Goal: Consume media (video, audio): Consume media (video, audio)

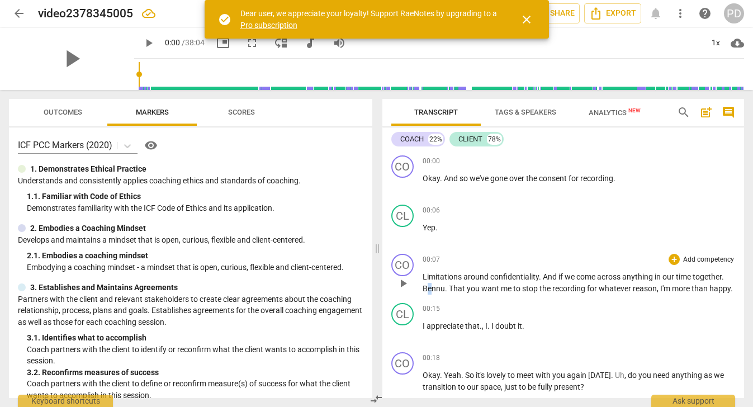
click at [427, 287] on span "Bennu" at bounding box center [434, 288] width 22 height 9
click at [436, 288] on span "Bannu" at bounding box center [434, 288] width 23 height 9
click at [441, 288] on p "Limitations around confidentiality . And if we come across anything in our time…" at bounding box center [579, 282] width 313 height 23
click at [446, 286] on span "That" at bounding box center [452, 288] width 18 height 9
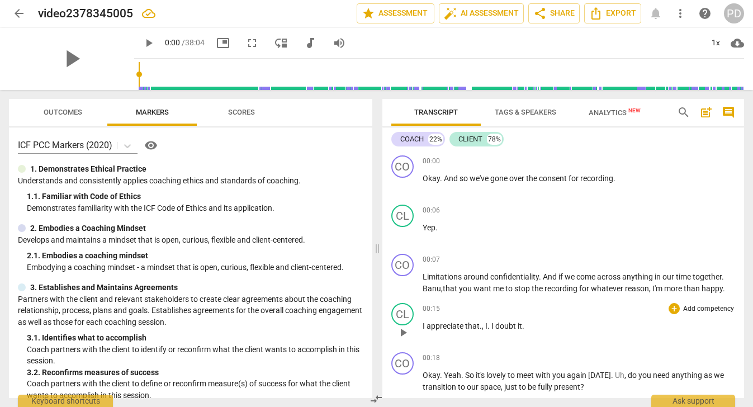
click at [564, 323] on p "I appreciate that . , I . I doubt it ." at bounding box center [579, 326] width 313 height 12
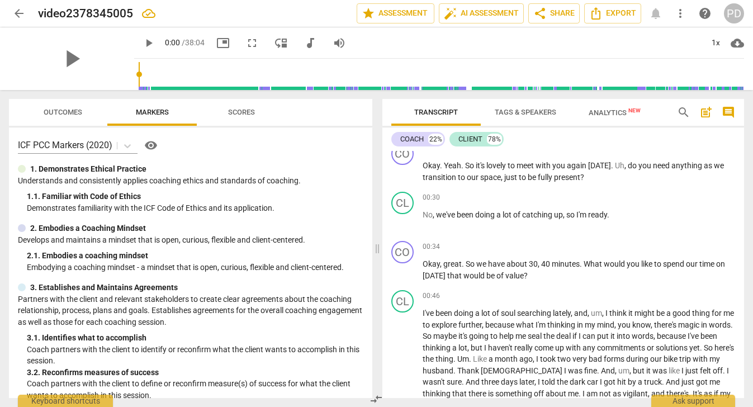
scroll to position [194, 0]
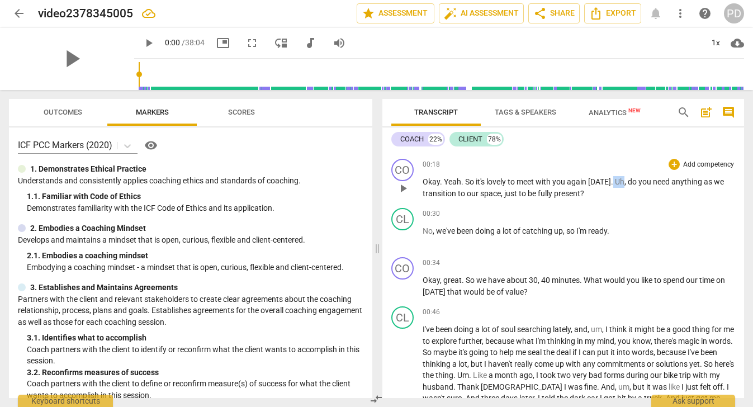
drag, startPoint x: 622, startPoint y: 182, endPoint x: 610, endPoint y: 180, distance: 12.4
click at [610, 180] on p "Okay . Yeah . So it's lovely to meet with you again [DATE] . Uh , do you need a…" at bounding box center [579, 187] width 313 height 23
click at [619, 181] on span "do" at bounding box center [622, 181] width 11 height 9
click at [538, 280] on p "Okay , great . So we have about 30 , 40 minutes . What would you like to spend …" at bounding box center [579, 286] width 313 height 23
drag, startPoint x: 606, startPoint y: 330, endPoint x: 590, endPoint y: 328, distance: 16.4
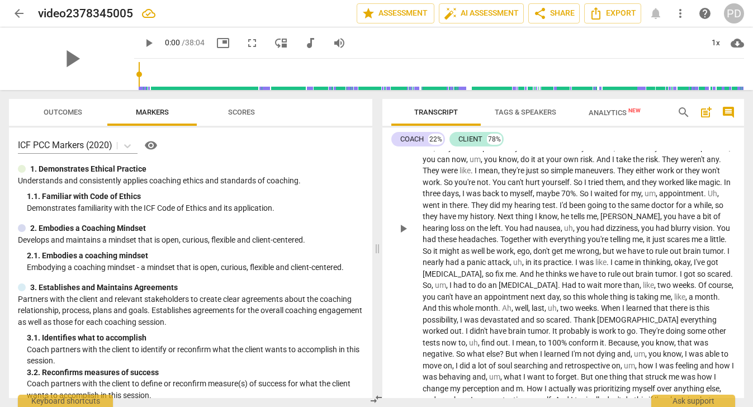
scroll to position [597, 0]
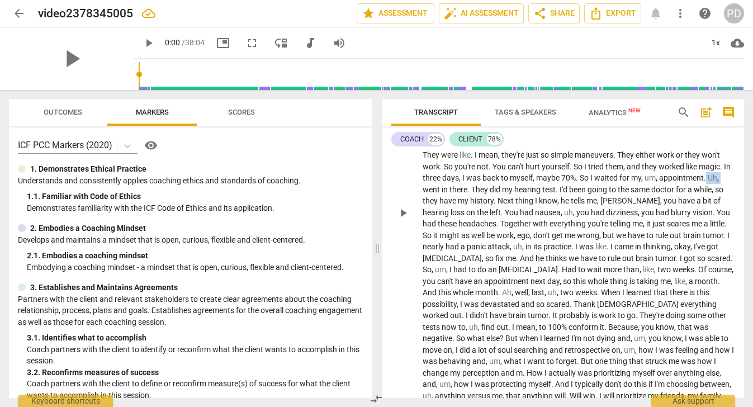
drag, startPoint x: 484, startPoint y: 189, endPoint x: 468, endPoint y: 188, distance: 16.2
click at [468, 188] on p "I've been doing a lot of soul searching lately , and I think it might be a good…" at bounding box center [579, 212] width 313 height 585
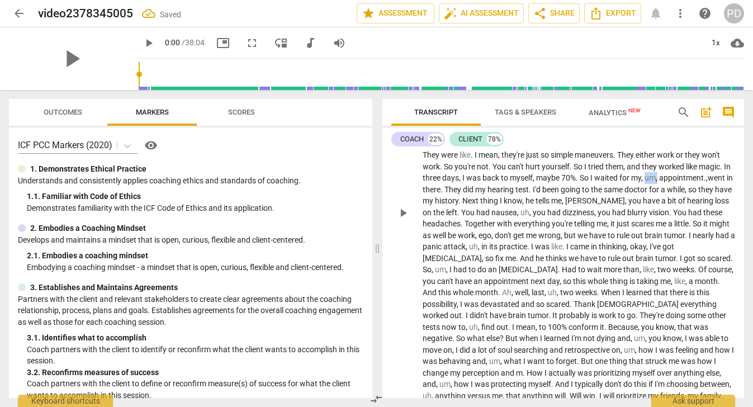
drag, startPoint x: 710, startPoint y: 177, endPoint x: 693, endPoint y: 177, distance: 16.8
click at [693, 177] on p "I've been doing a lot of soul searching lately , and I think it might be a good…" at bounding box center [579, 212] width 313 height 585
drag, startPoint x: 553, startPoint y: 247, endPoint x: 541, endPoint y: 246, distance: 11.8
click at [541, 246] on p "I've been doing a lot of soul searching lately , and I think it might be a good…" at bounding box center [579, 212] width 313 height 585
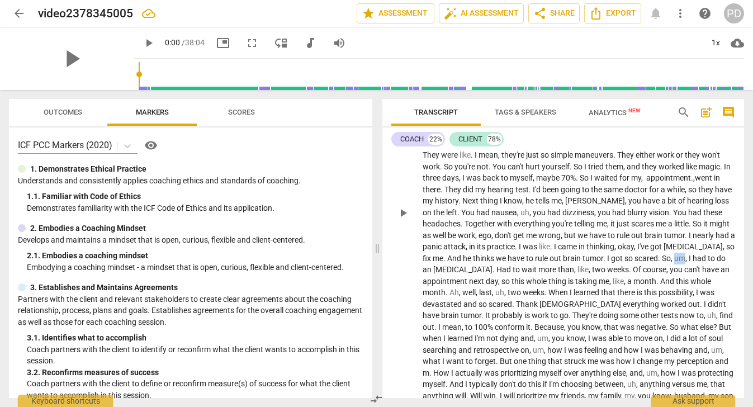
drag, startPoint x: 434, startPoint y: 270, endPoint x: 417, endPoint y: 267, distance: 17.6
click at [417, 267] on div "CL play_arrow pause 00:46 + Add competency keyboard_arrow_right I've been doing…" at bounding box center [564, 203] width 362 height 611
drag, startPoint x: 484, startPoint y: 269, endPoint x: 472, endPoint y: 268, distance: 12.4
click at [472, 268] on p "I've been doing a lot of soul searching lately , and I think it might be a good…" at bounding box center [579, 212] width 313 height 585
drag, startPoint x: 583, startPoint y: 270, endPoint x: 569, endPoint y: 267, distance: 14.2
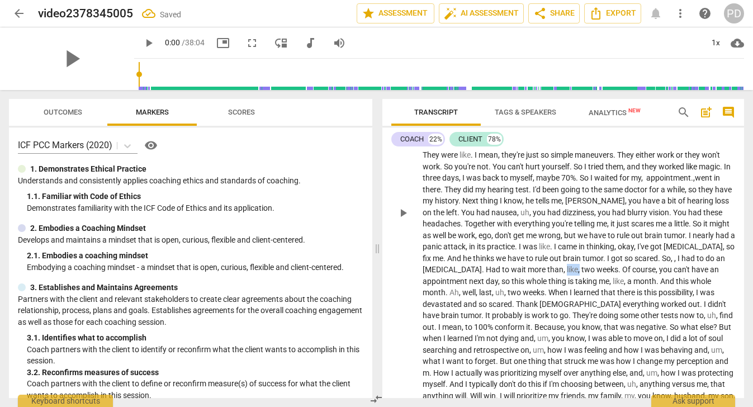
click at [569, 267] on p "I've been doing a lot of soul searching lately , and I think it might be a good…" at bounding box center [579, 212] width 313 height 585
drag, startPoint x: 623, startPoint y: 268, endPoint x: 609, endPoint y: 268, distance: 13.4
click at [609, 268] on p "I've been doing a lot of soul searching lately , and I think it might be a good…" at bounding box center [579, 212] width 313 height 585
drag, startPoint x: 459, startPoint y: 292, endPoint x: 446, endPoint y: 292, distance: 13.4
click at [446, 292] on p "I've been doing a lot of soul searching lately , and I think it might be a good…" at bounding box center [579, 212] width 313 height 585
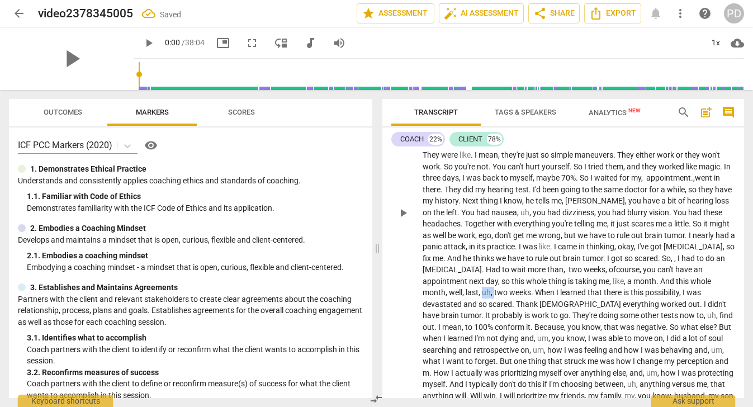
drag, startPoint x: 496, startPoint y: 293, endPoint x: 483, endPoint y: 292, distance: 12.4
click at [483, 292] on p "I've been doing a lot of soul searching lately , and I think it might be a good…" at bounding box center [579, 212] width 313 height 585
click at [521, 291] on p "I've been doing a lot of soul searching lately , and I think it might be a good…" at bounding box center [579, 212] width 313 height 585
drag, startPoint x: 533, startPoint y: 292, endPoint x: 527, endPoint y: 292, distance: 6.2
click at [527, 292] on span "When" at bounding box center [533, 292] width 21 height 9
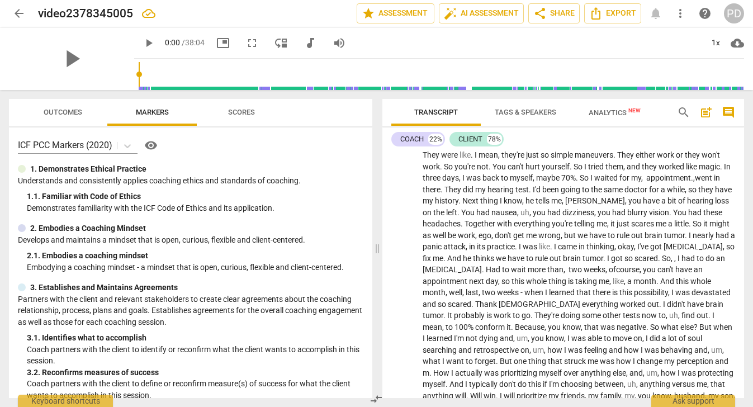
click at [142, 42] on span "play_arrow" at bounding box center [148, 42] width 13 height 13
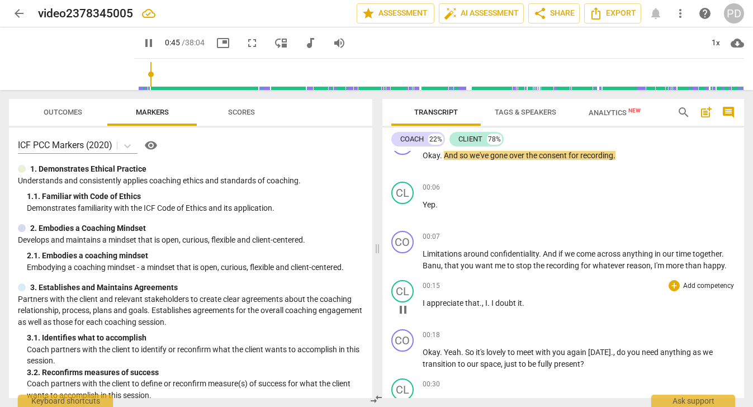
click at [139, 75] on input "range" at bounding box center [442, 74] width 606 height 36
click at [165, 75] on input "range" at bounding box center [442, 74] width 606 height 36
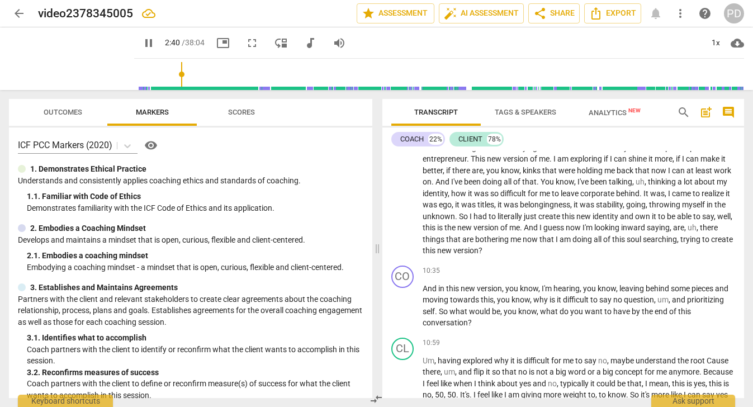
scroll to position [1204, 0]
click at [154, 83] on input "range" at bounding box center [442, 74] width 606 height 36
click at [142, 81] on input "range" at bounding box center [442, 74] width 606 height 36
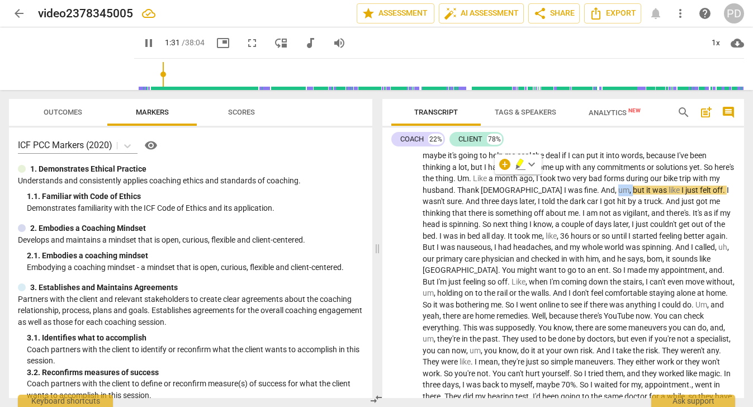
drag, startPoint x: 579, startPoint y: 190, endPoint x: 563, endPoint y: 188, distance: 16.3
type input "92"
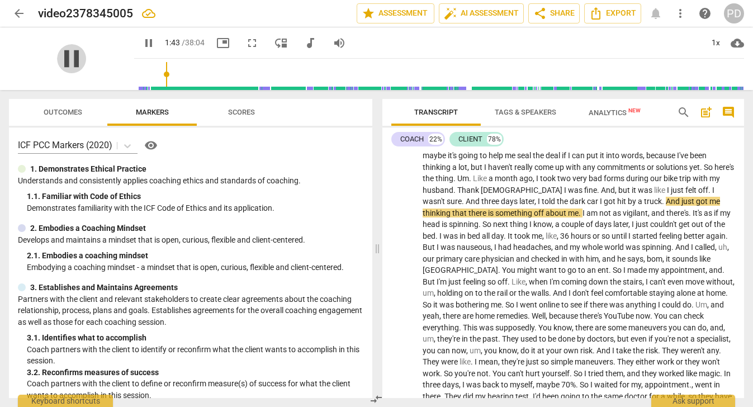
click at [69, 54] on span "pause" at bounding box center [71, 58] width 29 height 29
type input "103"
drag, startPoint x: 528, startPoint y: 202, endPoint x: 486, endPoint y: 198, distance: 42.1
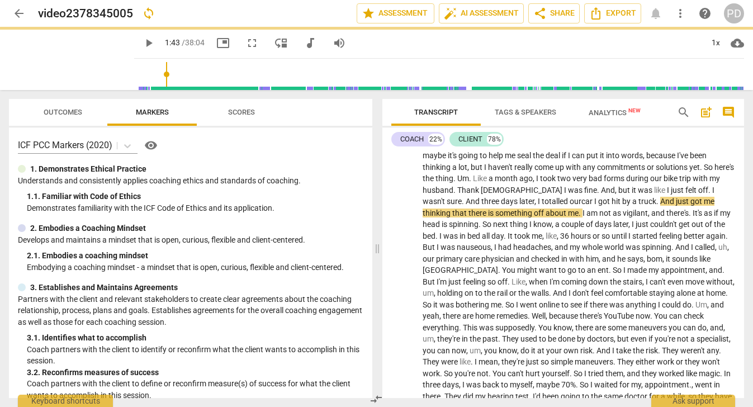
click at [582, 202] on span "car" at bounding box center [588, 201] width 13 height 9
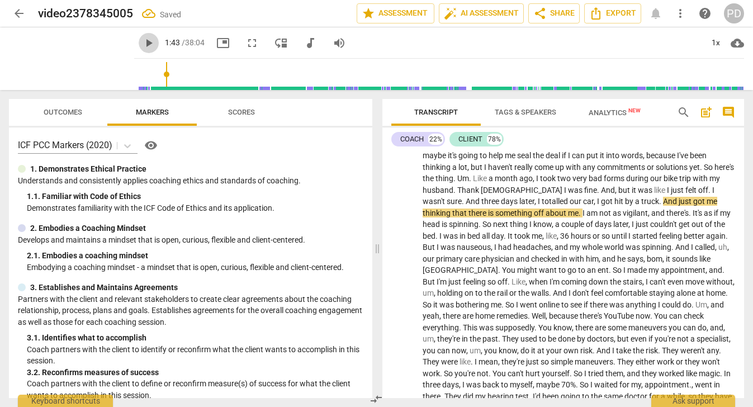
click at [142, 41] on span "play_arrow" at bounding box center [148, 42] width 13 height 13
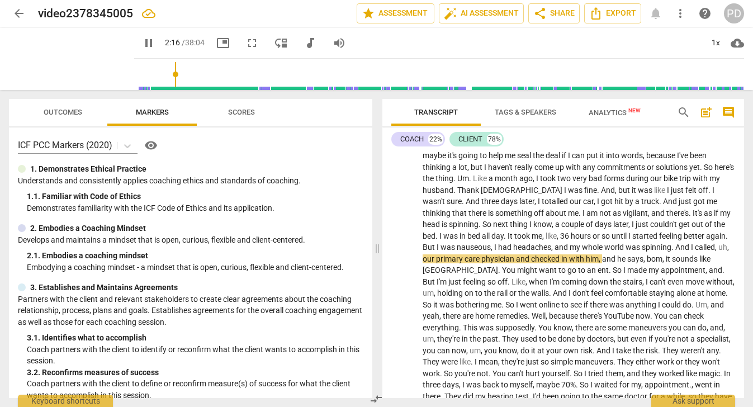
click at [728, 248] on span "," at bounding box center [729, 247] width 2 height 9
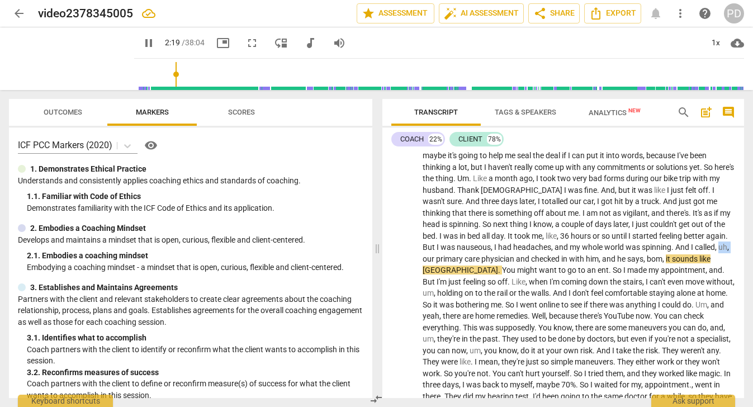
drag, startPoint x: 699, startPoint y: 247, endPoint x: 686, endPoint y: 246, distance: 12.9
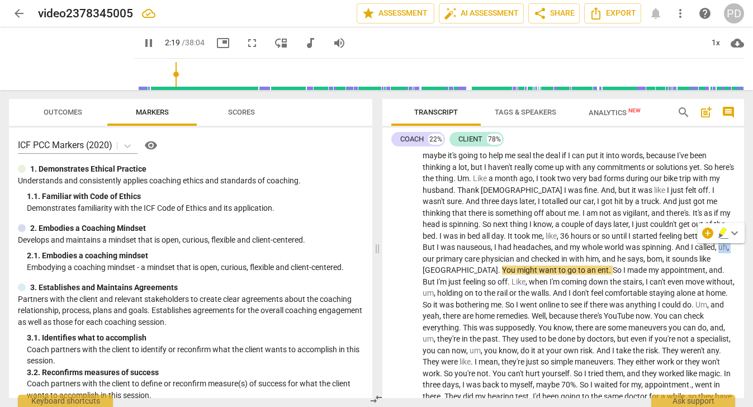
type input "140"
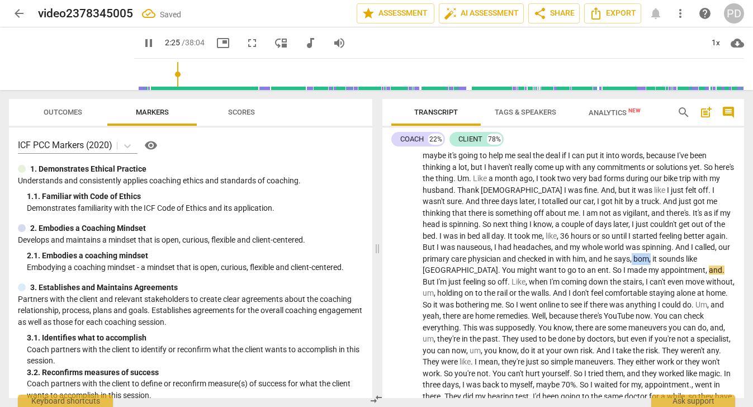
drag, startPoint x: 624, startPoint y: 259, endPoint x: 605, endPoint y: 257, distance: 18.6
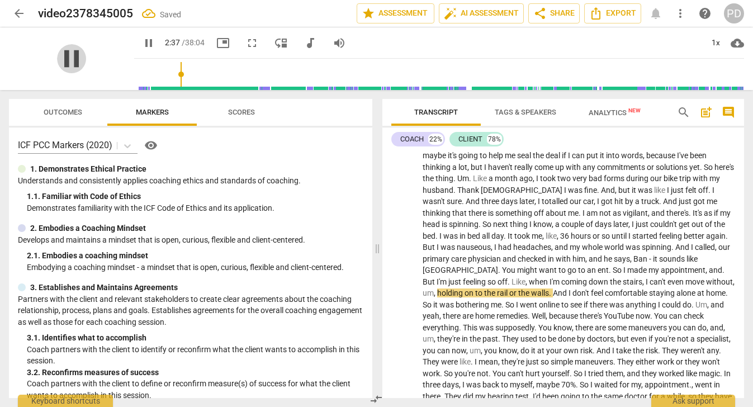
click at [62, 57] on span "pause" at bounding box center [71, 58] width 29 height 29
type input "158"
drag, startPoint x: 514, startPoint y: 270, endPoint x: 503, endPoint y: 269, distance: 11.2
drag, startPoint x: 642, startPoint y: 269, endPoint x: 636, endPoint y: 269, distance: 6.2
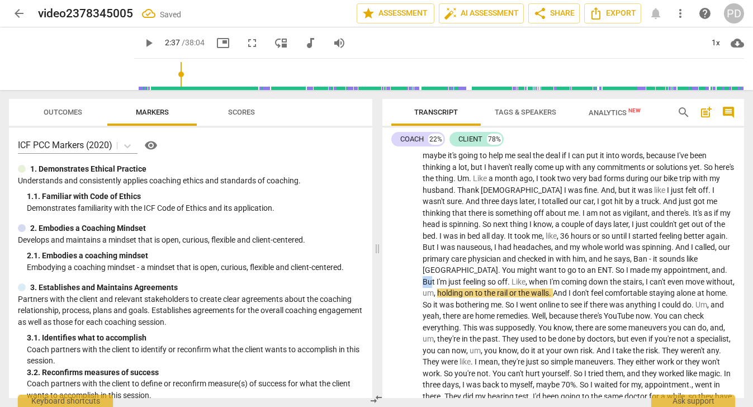
click at [437, 277] on span "But" at bounding box center [430, 281] width 14 height 9
drag, startPoint x: 662, startPoint y: 282, endPoint x: 648, endPoint y: 281, distance: 13.5
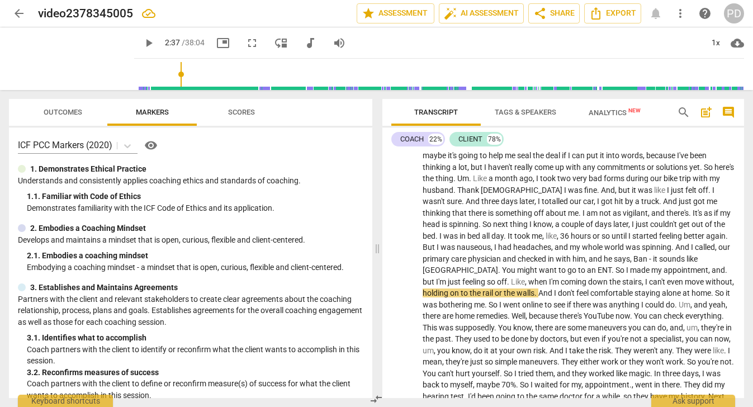
type input "158"
